Goal: Contribute content: Add original content to the website for others to see

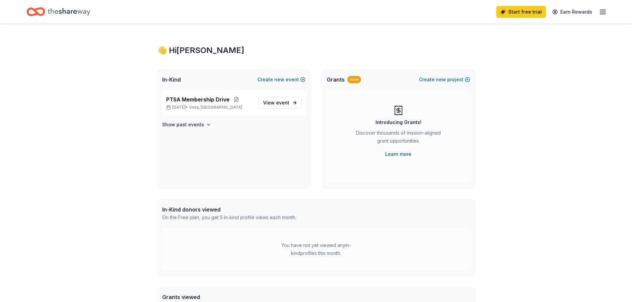
click at [402, 155] on link "Learn more" at bounding box center [398, 154] width 26 height 8
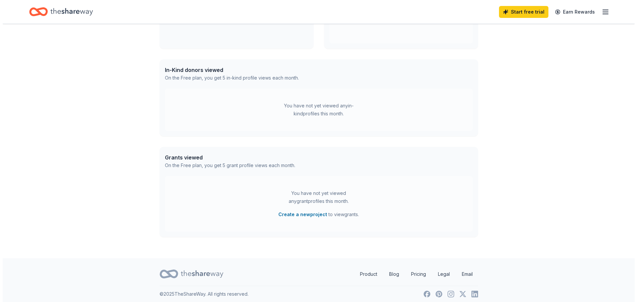
scroll to position [144, 0]
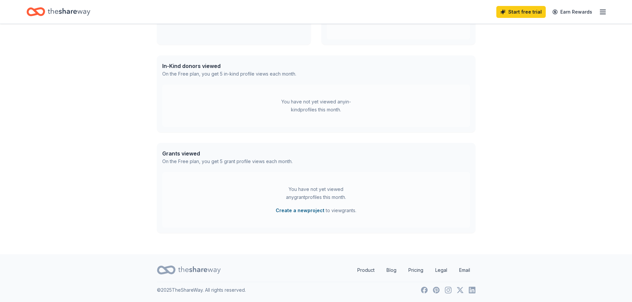
click at [301, 212] on button "Create a new project" at bounding box center [300, 211] width 49 height 8
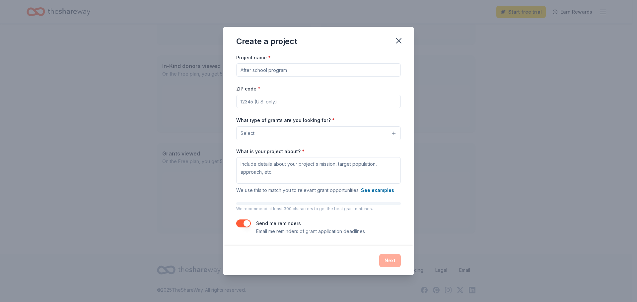
click at [277, 72] on input "Project name *" at bounding box center [318, 69] width 165 height 13
type input "Rancho Buena Vista Football Leadership Program"
type input "92808"
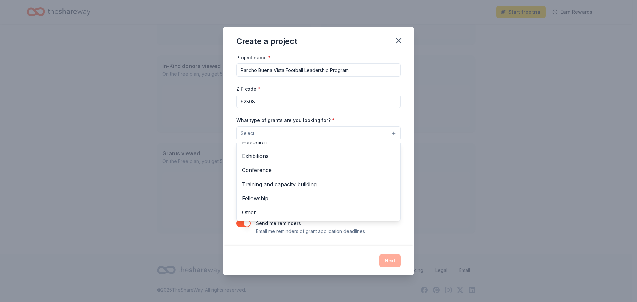
scroll to position [0, 0]
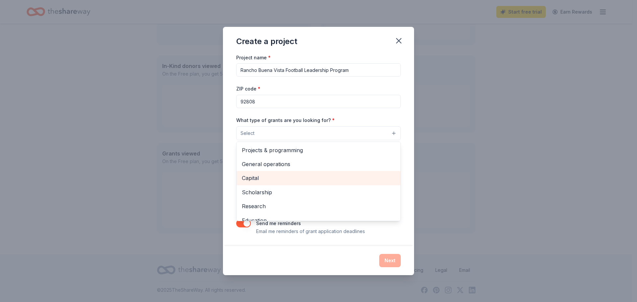
click at [323, 177] on span "Capital" at bounding box center [318, 178] width 153 height 9
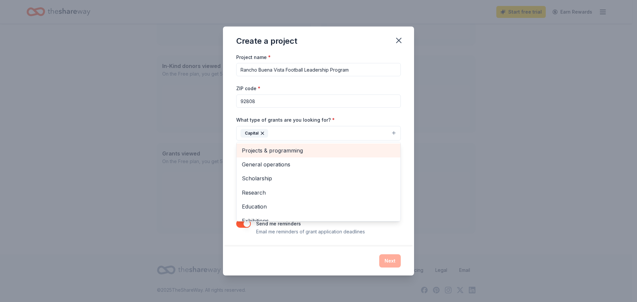
click at [308, 151] on span "Projects & programming" at bounding box center [318, 150] width 153 height 9
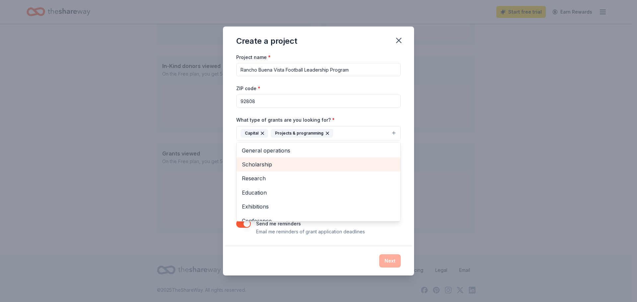
click at [304, 160] on div "Scholarship" at bounding box center [318, 165] width 164 height 14
click at [304, 171] on div "Research" at bounding box center [318, 178] width 164 height 14
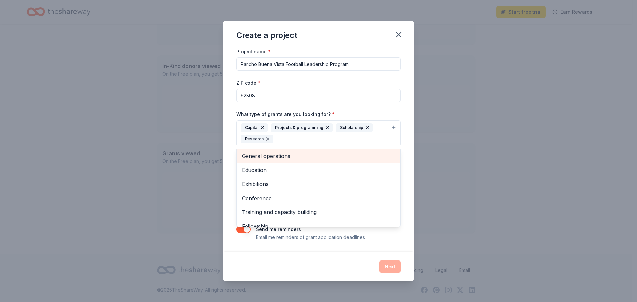
click at [298, 155] on span "General operations" at bounding box center [318, 156] width 153 height 9
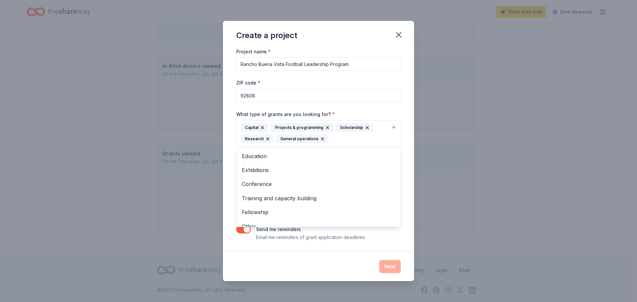
scroll to position [8, 0]
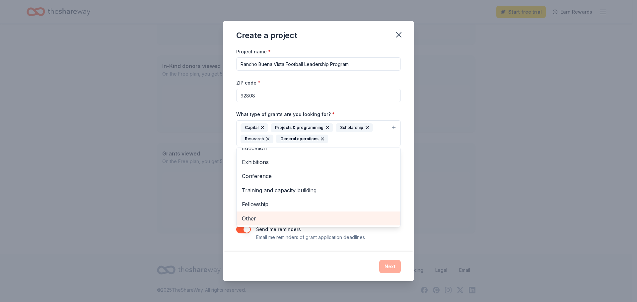
click at [362, 216] on span "Other" at bounding box center [318, 218] width 153 height 9
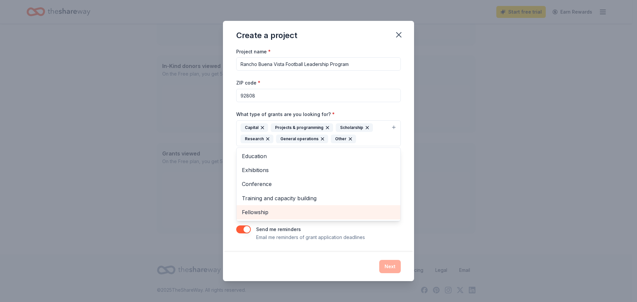
scroll to position [0, 0]
click at [231, 206] on div "Project name * Rancho Buena Vista Football Leadership Program ZIP code * 92808 …" at bounding box center [318, 149] width 191 height 205
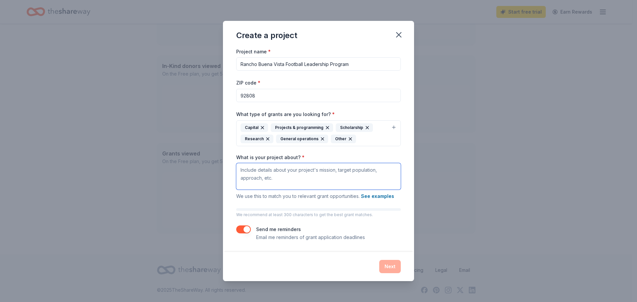
click at [268, 177] on textarea "What is your project about? *" at bounding box center [318, 176] width 165 height 27
type textarea "W"
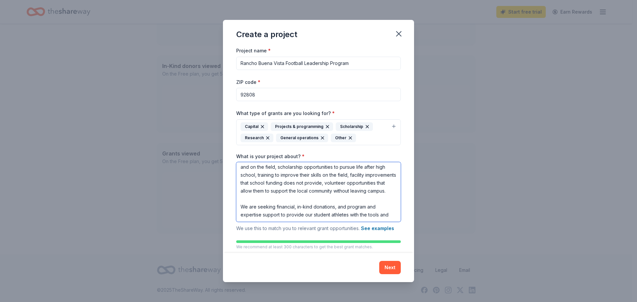
scroll to position [54, 0]
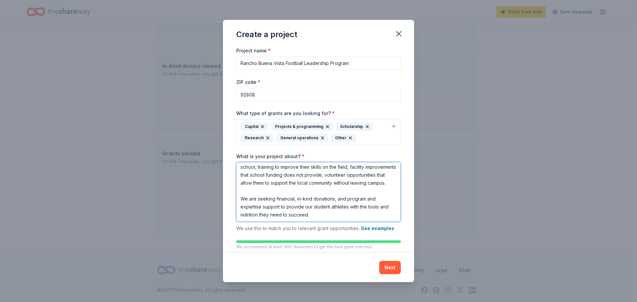
type textarea "The RBV High School Football Leadership program is seeking funding to support o…"
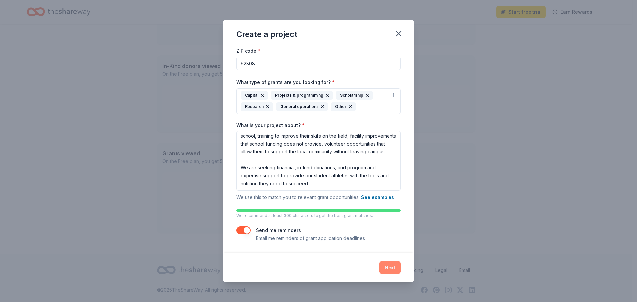
click at [390, 271] on button "Next" at bounding box center [390, 267] width 22 height 13
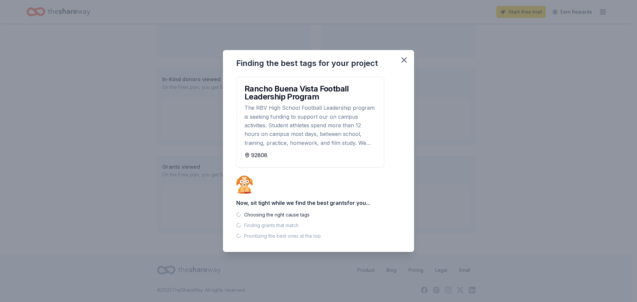
scroll to position [130, 0]
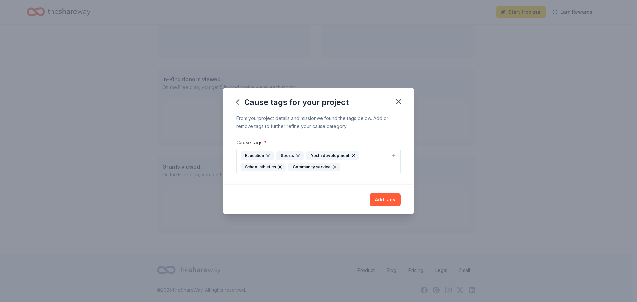
click at [395, 155] on icon "button" at bounding box center [393, 155] width 5 height 5
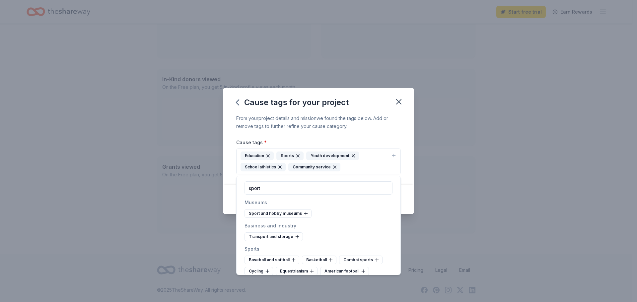
type input "sport"
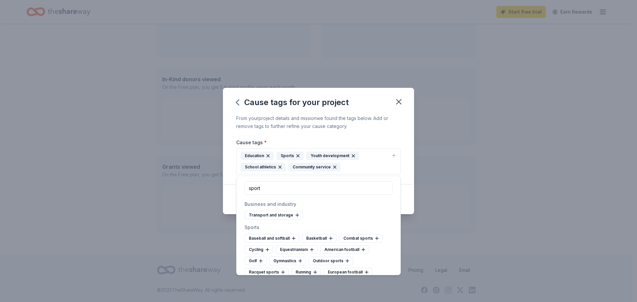
scroll to position [27, 0]
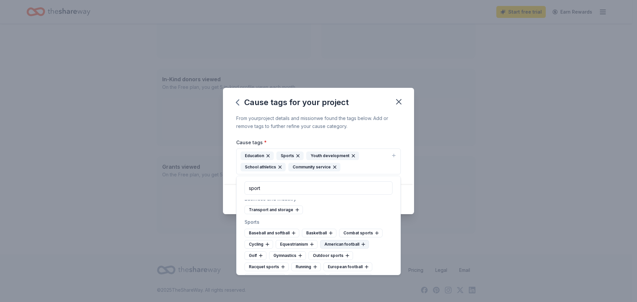
click at [352, 246] on div "American football" at bounding box center [344, 244] width 49 height 9
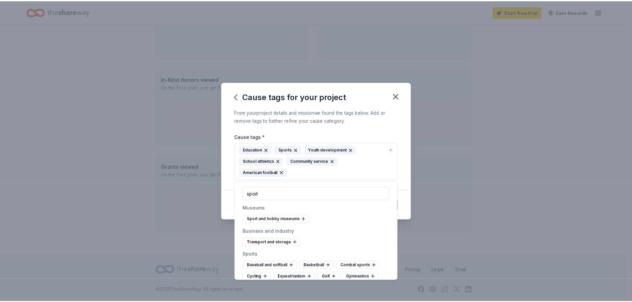
scroll to position [62, 0]
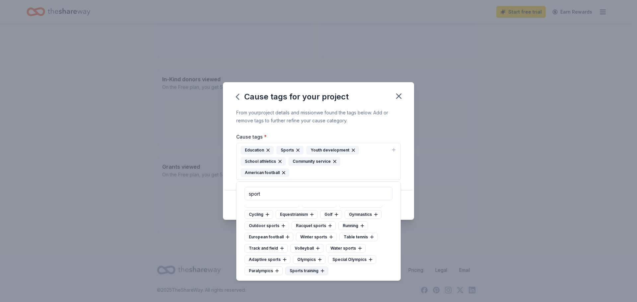
click at [307, 272] on div "Sports training" at bounding box center [306, 271] width 43 height 9
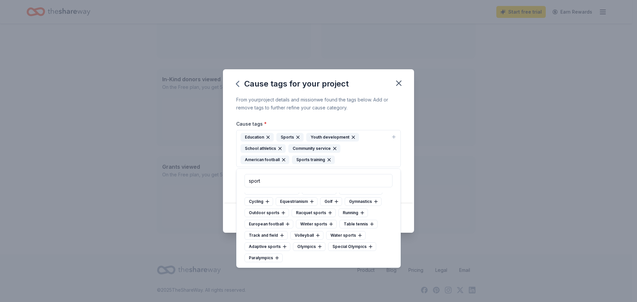
click at [368, 121] on div "Cause tags * Education Sports Youth development School athletics Community serv…" at bounding box center [318, 156] width 165 height 73
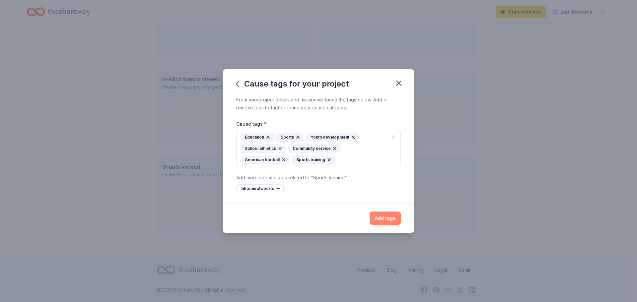
click at [382, 219] on button "Add tags" at bounding box center [384, 218] width 31 height 13
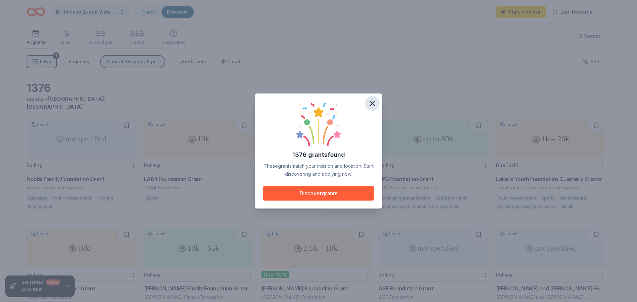
click at [372, 102] on icon "button" at bounding box center [371, 103] width 9 height 9
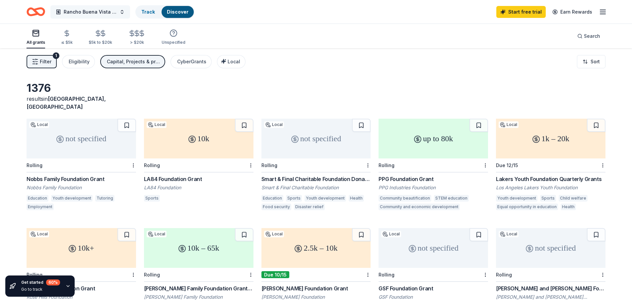
click at [112, 12] on span "Rancho Buena Vista Football Leadership Program" at bounding box center [90, 12] width 53 height 8
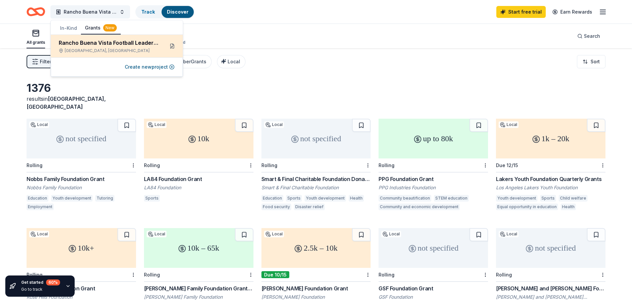
click at [170, 45] on button at bounding box center [172, 46] width 11 height 11
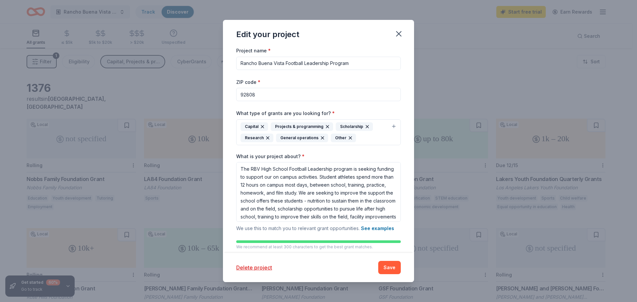
click at [261, 93] on input "92808" at bounding box center [318, 94] width 165 height 13
type input "92081"
click at [386, 265] on button "Save" at bounding box center [389, 267] width 23 height 13
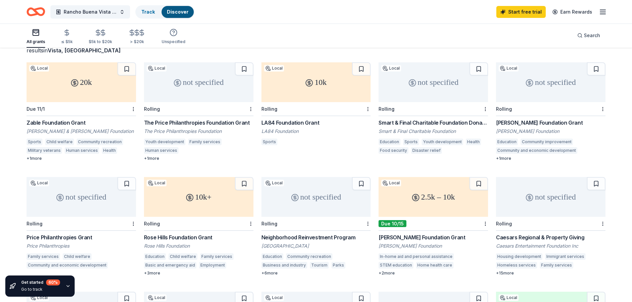
scroll to position [27, 0]
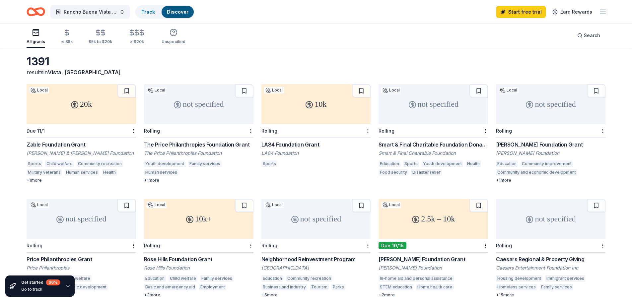
drag, startPoint x: 436, startPoint y: 114, endPoint x: 416, endPoint y: 114, distance: 19.9
click at [416, 114] on div "not specified" at bounding box center [432, 104] width 109 height 40
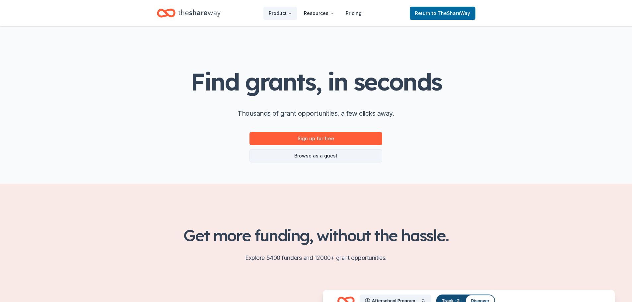
click at [352, 158] on link "Browse as a guest" at bounding box center [315, 155] width 133 height 13
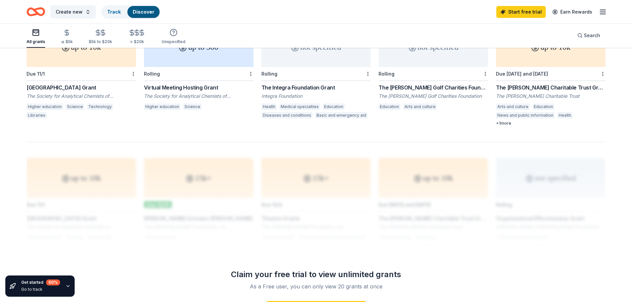
scroll to position [416, 0]
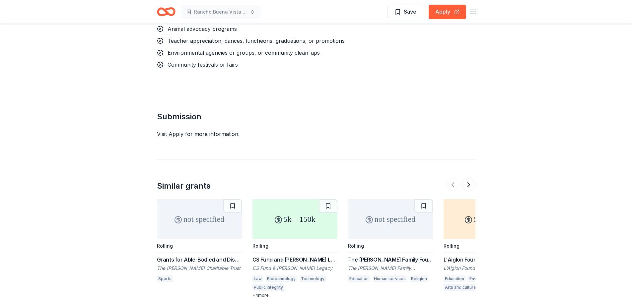
scroll to position [597, 0]
click at [441, 11] on button "Apply" at bounding box center [447, 12] width 37 height 15
